Goal: Obtain resource: Download file/media

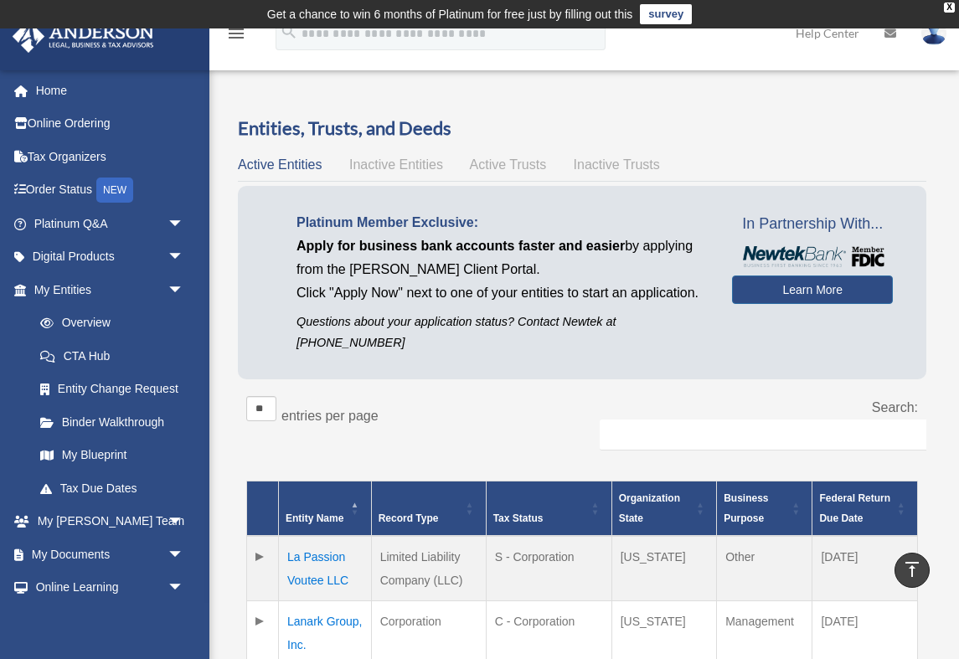
scroll to position [460, 0]
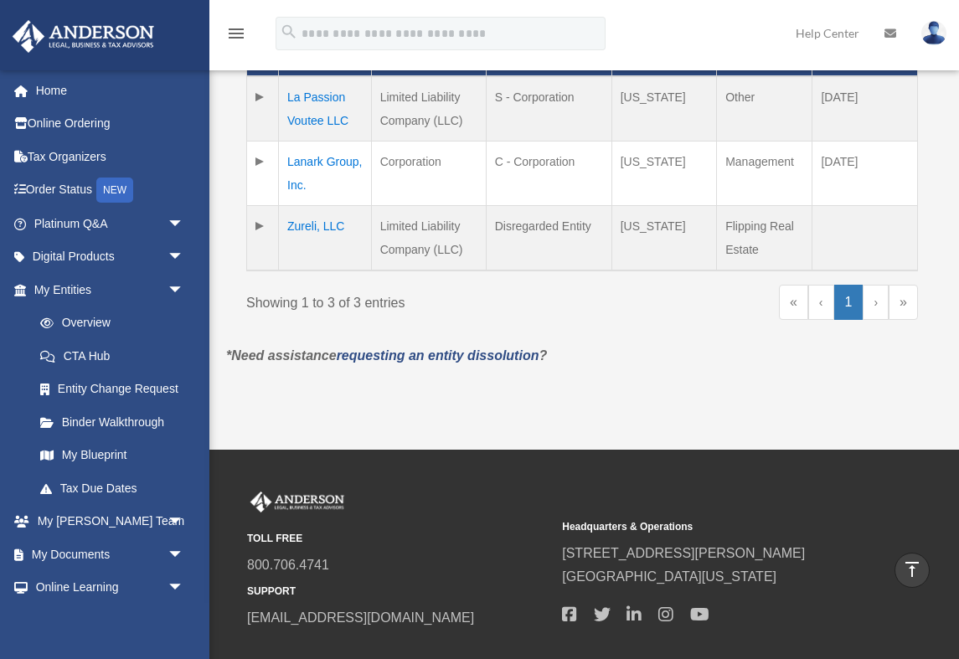
click at [264, 226] on td at bounding box center [263, 238] width 32 height 65
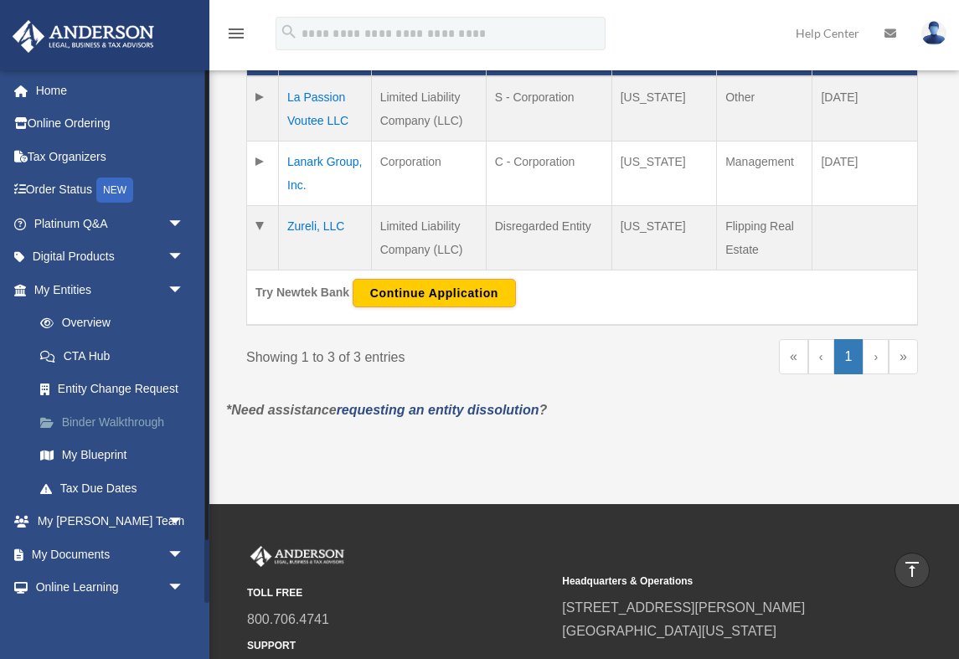
click at [106, 416] on link "Binder Walkthrough" at bounding box center [116, 421] width 186 height 33
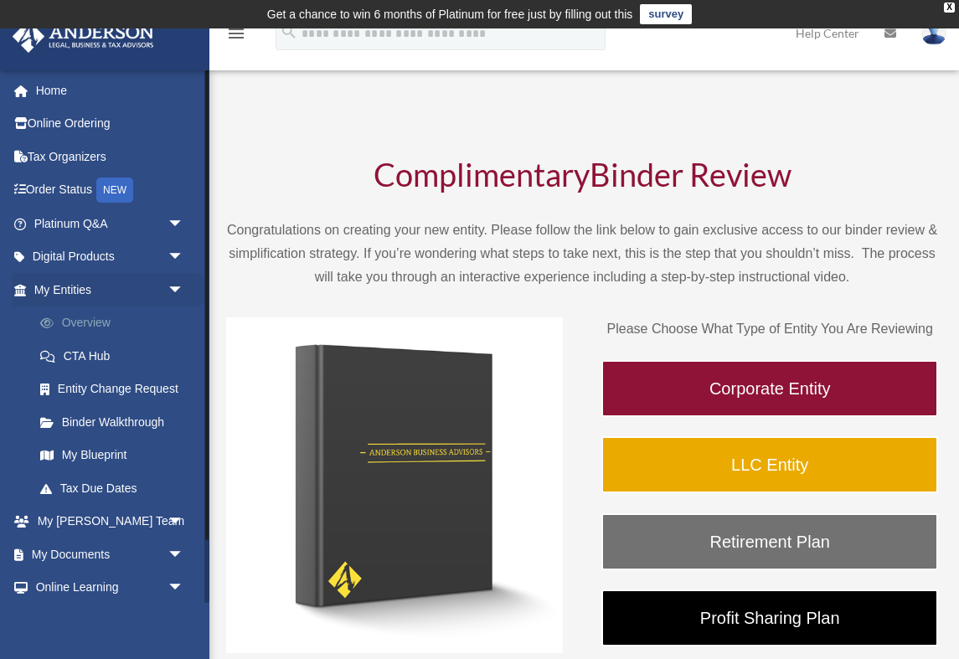
click at [97, 330] on link "Overview" at bounding box center [116, 322] width 186 height 33
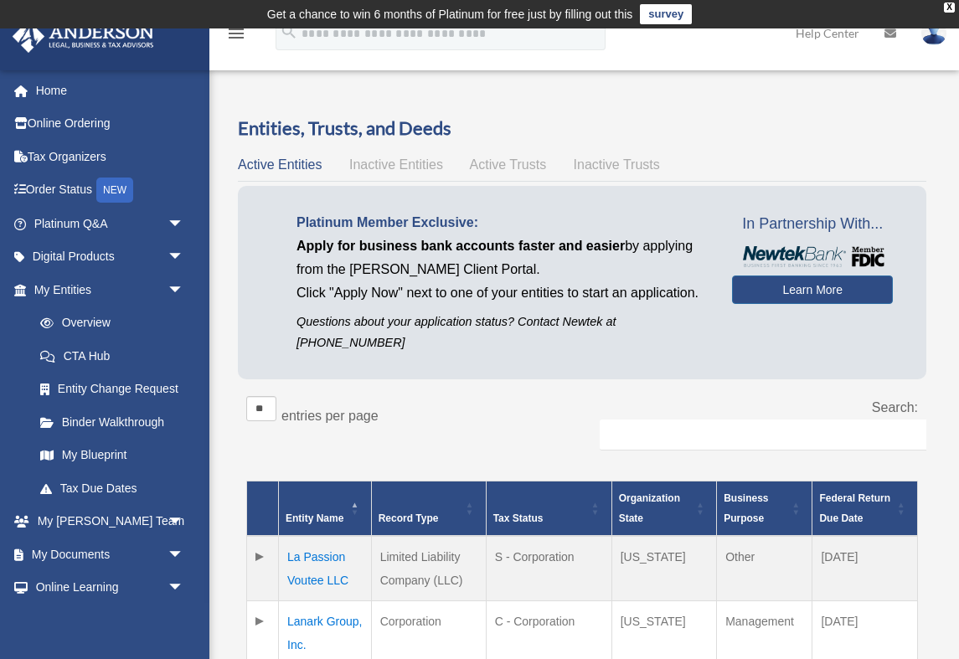
click at [384, 168] on span "Inactive Entities" at bounding box center [396, 164] width 94 height 14
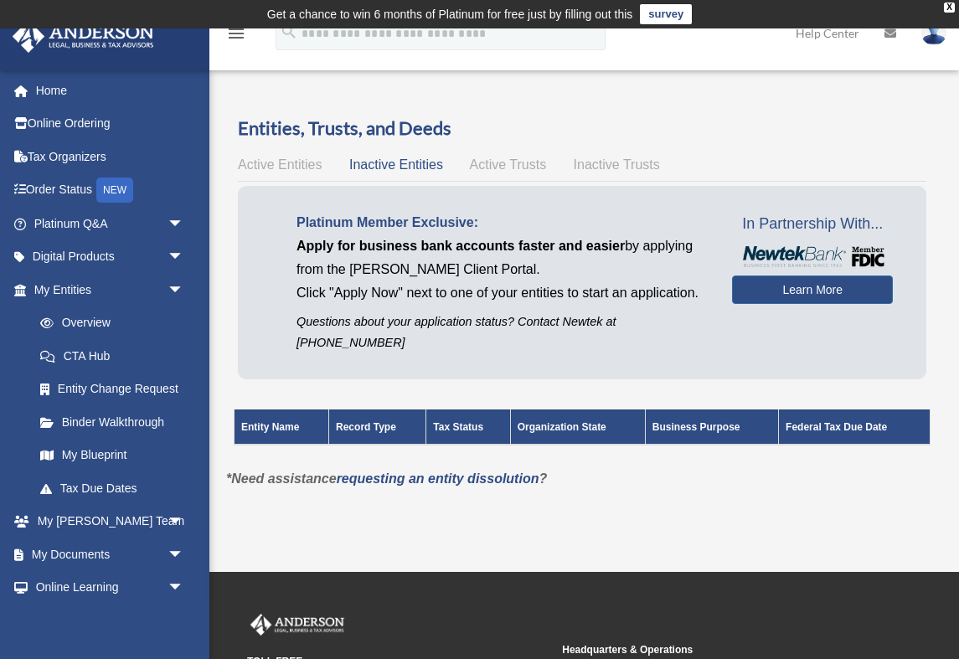
click at [478, 166] on span "Active Trusts" at bounding box center [508, 164] width 77 height 14
click at [625, 160] on span "Inactive Trusts" at bounding box center [616, 164] width 86 height 14
click at [264, 171] on span "Active Entities" at bounding box center [280, 164] width 84 height 14
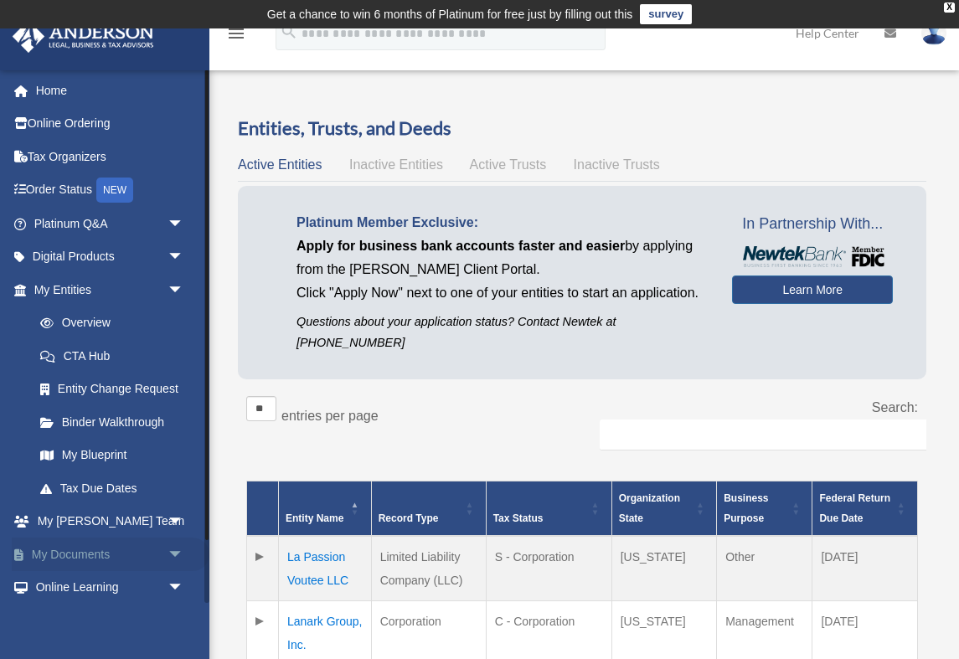
click at [85, 548] on link "My Documents arrow_drop_down" at bounding box center [111, 553] width 198 height 33
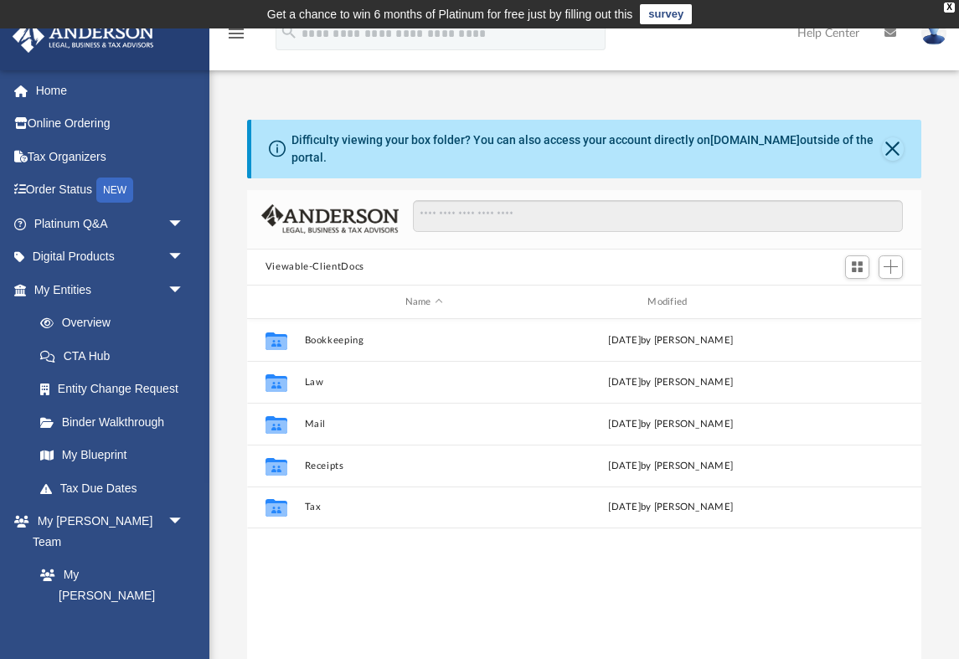
scroll to position [380, 674]
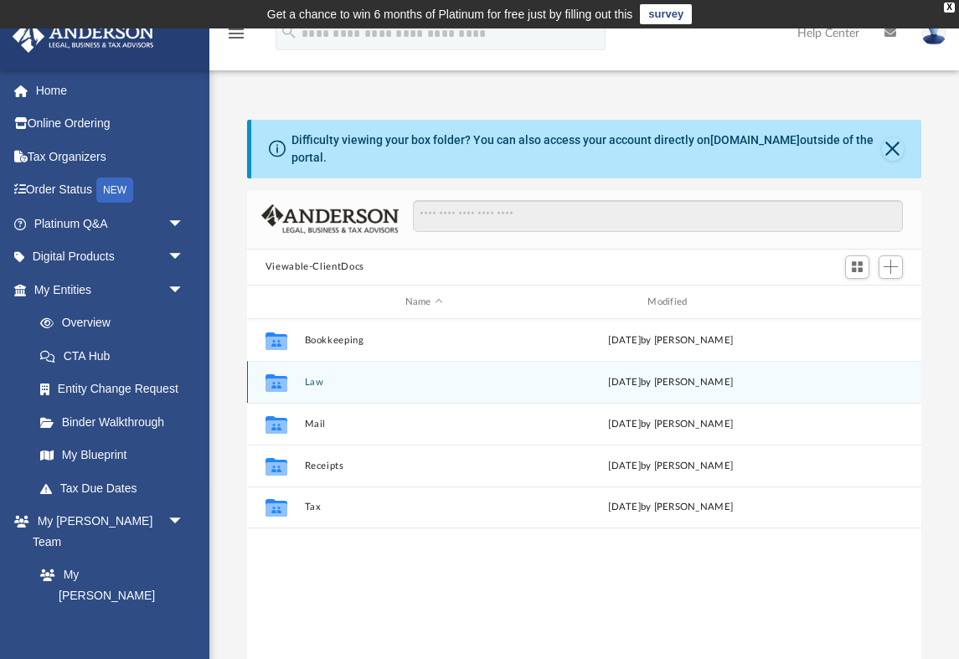
click at [316, 384] on button "Law" at bounding box center [423, 382] width 239 height 11
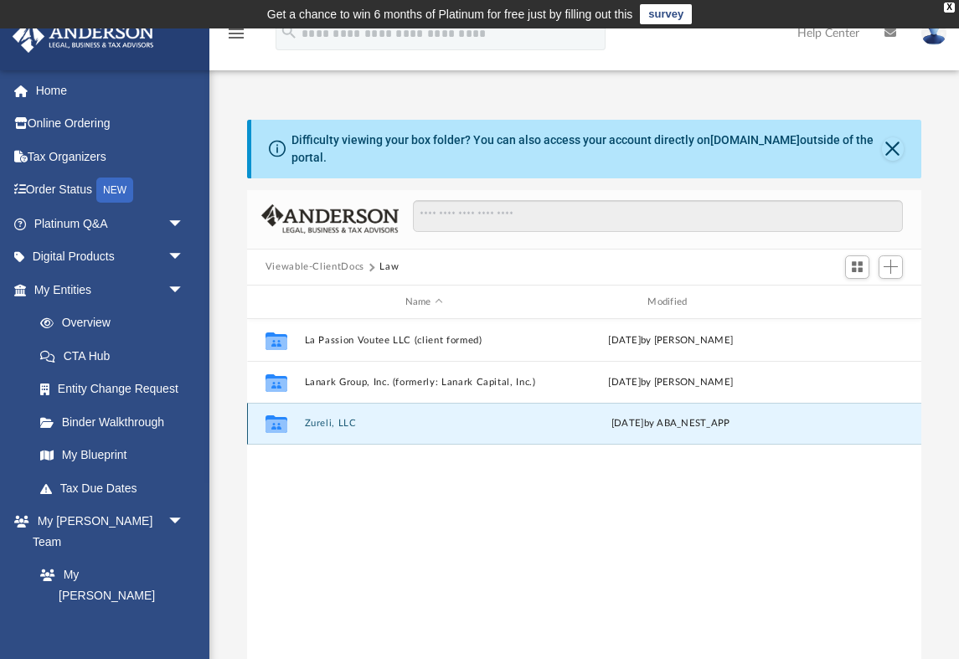
click at [332, 423] on button "Zureli, LLC" at bounding box center [423, 424] width 239 height 11
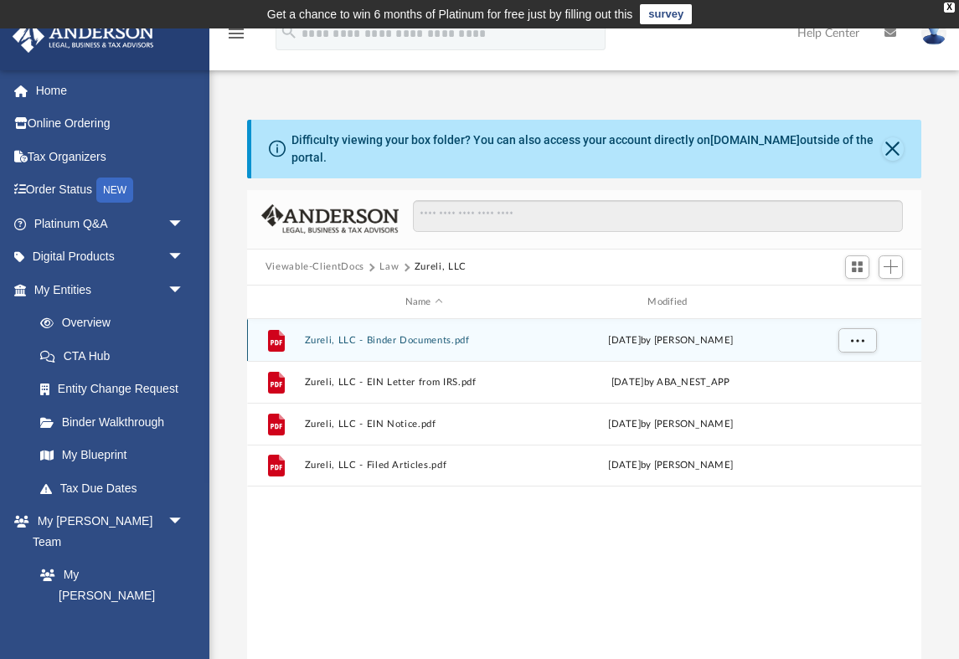
click at [615, 338] on div "[DATE] by [PERSON_NAME]" at bounding box center [670, 340] width 239 height 15
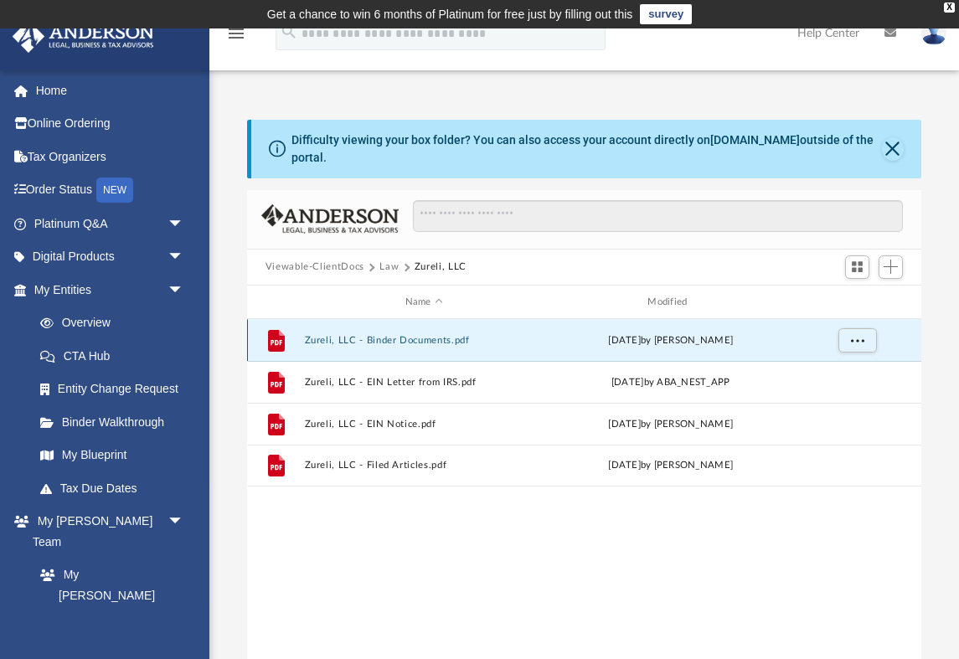
click at [445, 340] on button "Zureli, LLC - Binder Documents.pdf" at bounding box center [423, 340] width 239 height 11
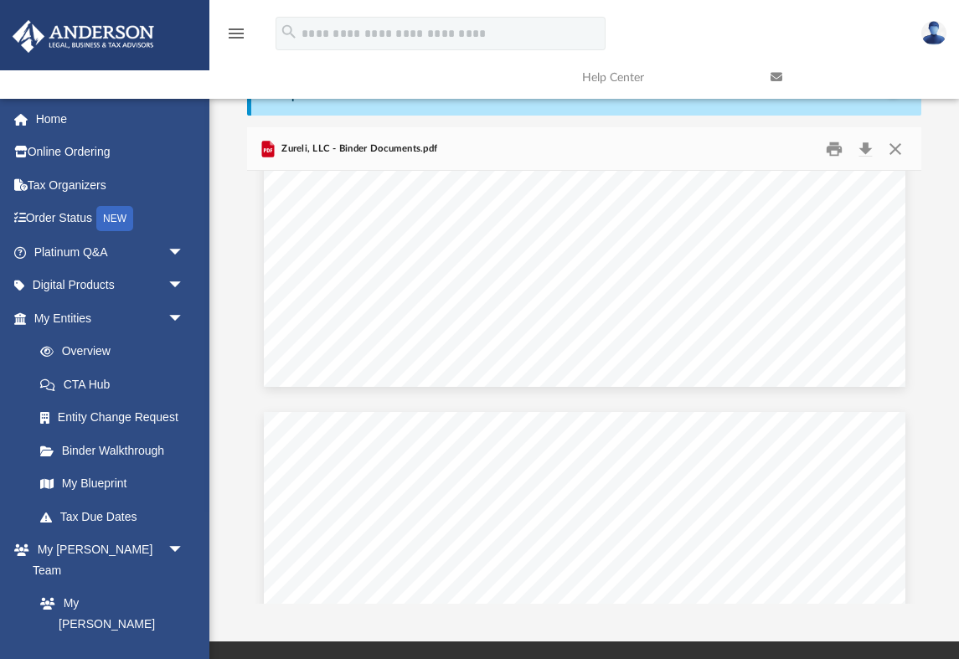
scroll to position [2322, 0]
